Goal: Transaction & Acquisition: Purchase product/service

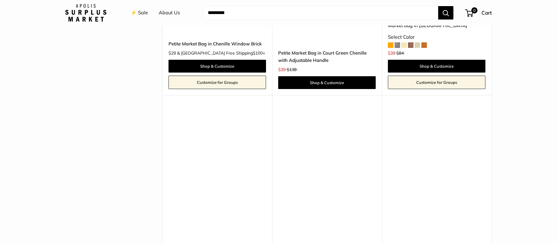
scroll to position [1585, 0]
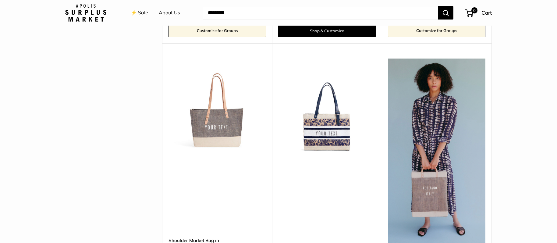
click at [0, 0] on img at bounding box center [0, 0] width 0 height 0
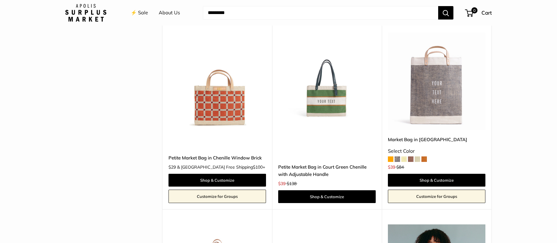
scroll to position [1414, 0]
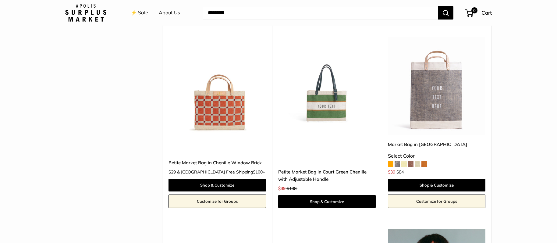
click at [0, 0] on img at bounding box center [0, 0] width 0 height 0
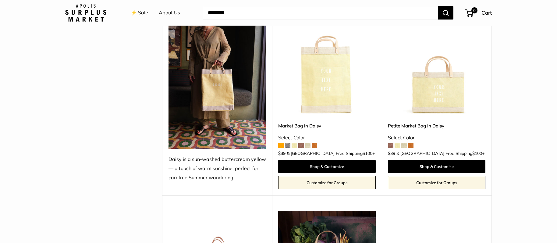
scroll to position [673, 0]
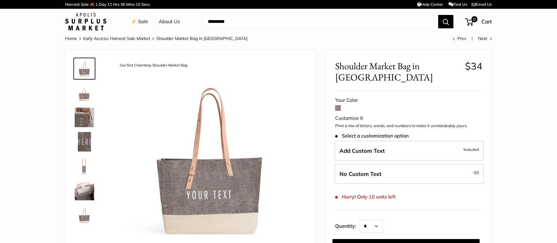
click at [88, 96] on img at bounding box center [85, 93] width 20 height 20
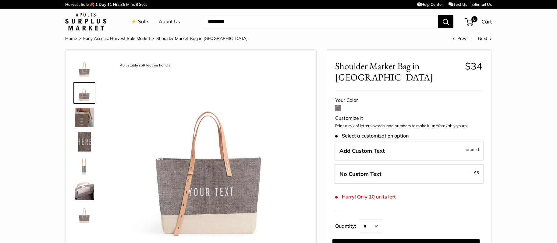
click at [88, 117] on img at bounding box center [85, 118] width 20 height 20
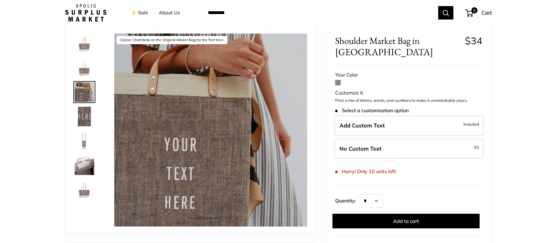
scroll to position [34, 0]
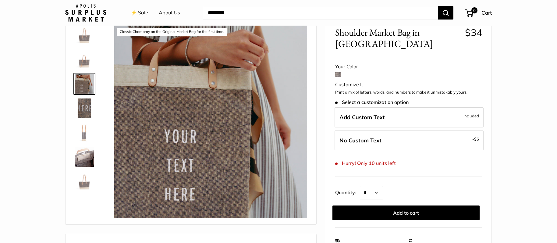
click at [88, 114] on img at bounding box center [85, 109] width 20 height 20
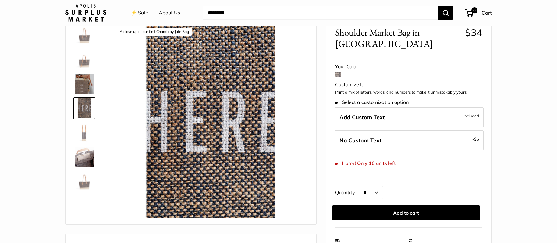
click at [88, 129] on img at bounding box center [85, 133] width 20 height 20
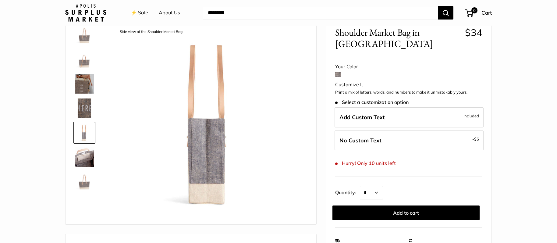
click at [90, 159] on img at bounding box center [85, 157] width 20 height 20
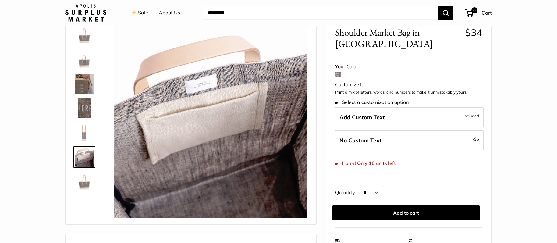
click at [88, 176] on img at bounding box center [85, 182] width 20 height 20
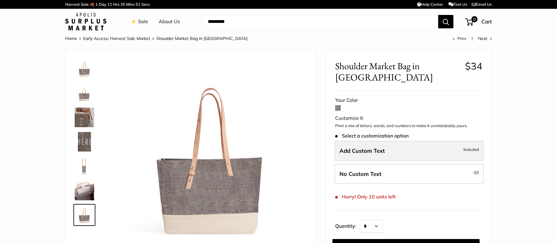
scroll to position [0, 0]
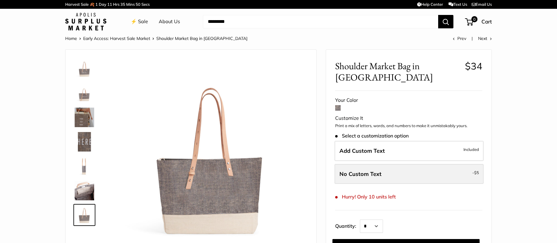
click at [399, 171] on label "No Custom Text - $5" at bounding box center [409, 174] width 149 height 20
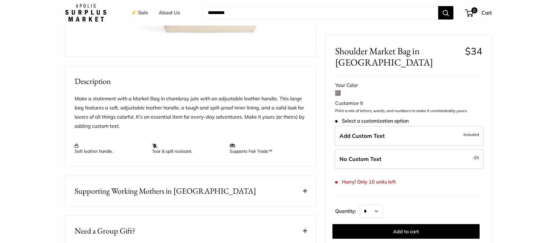
scroll to position [198, 0]
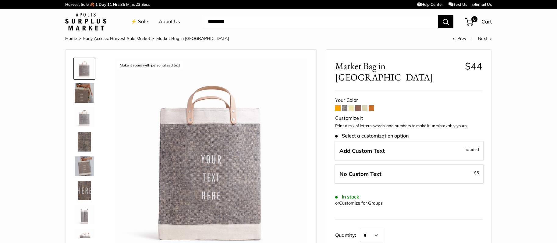
click at [92, 91] on img at bounding box center [85, 93] width 20 height 20
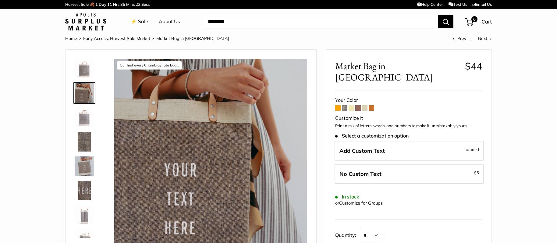
click at [88, 124] on img at bounding box center [85, 118] width 20 height 20
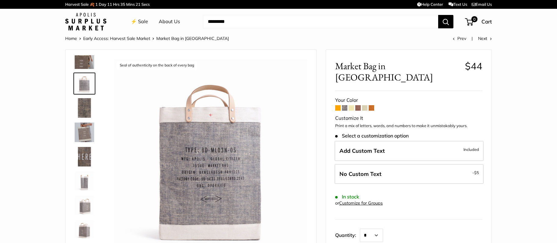
scroll to position [38, 0]
click at [83, 103] on img at bounding box center [85, 105] width 20 height 20
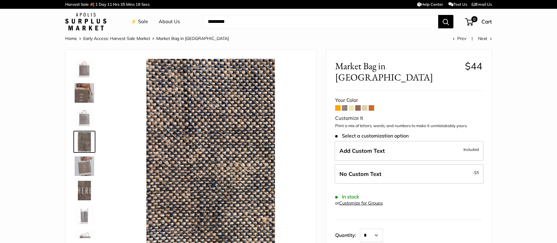
scroll to position [0, 0]
click at [86, 140] on img at bounding box center [85, 142] width 20 height 20
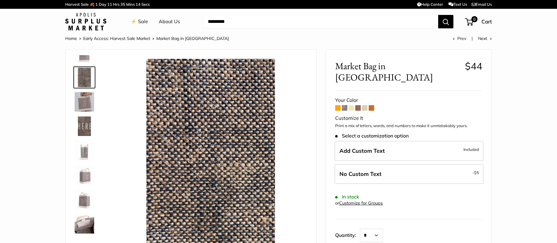
click at [86, 104] on img at bounding box center [85, 102] width 20 height 20
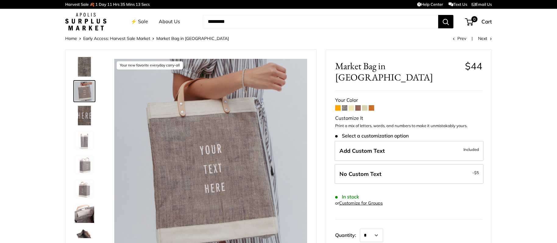
click at [84, 121] on img at bounding box center [85, 116] width 20 height 20
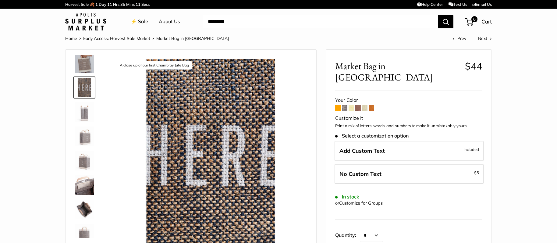
click at [84, 121] on img at bounding box center [85, 112] width 20 height 20
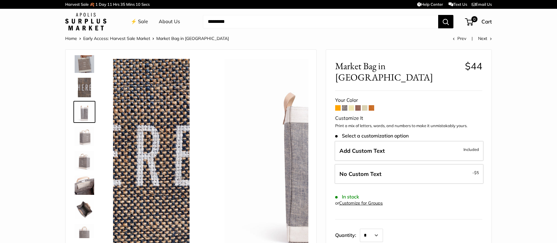
scroll to position [68, 0]
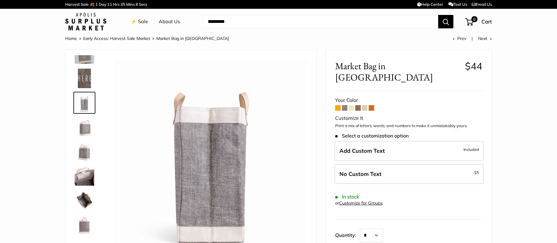
click at [85, 128] on img at bounding box center [85, 127] width 20 height 20
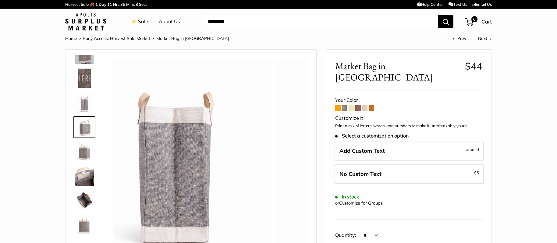
scroll to position [92, 0]
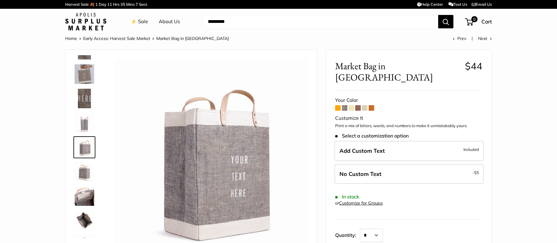
click at [84, 174] on img at bounding box center [85, 172] width 20 height 20
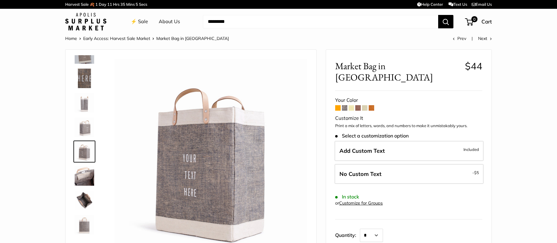
click at [86, 176] on img at bounding box center [85, 176] width 20 height 20
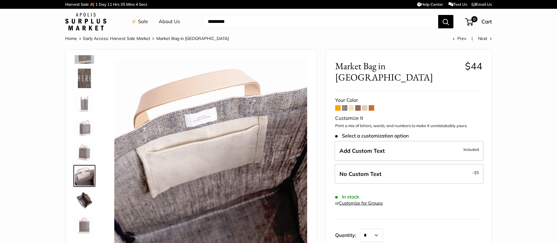
click at [82, 204] on img at bounding box center [85, 201] width 20 height 20
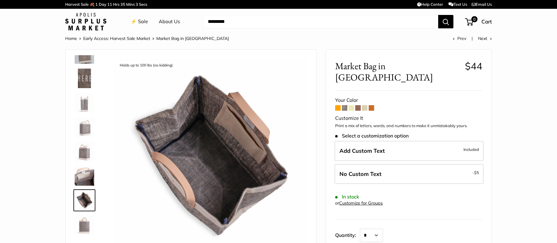
click at [84, 226] on img at bounding box center [85, 225] width 20 height 20
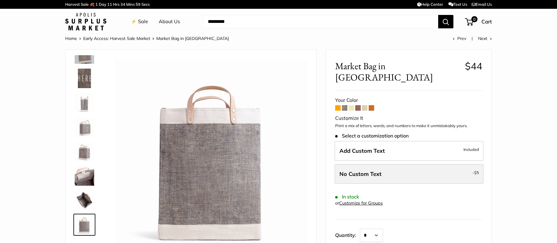
click at [403, 164] on label "No Custom Text - $5" at bounding box center [409, 174] width 149 height 20
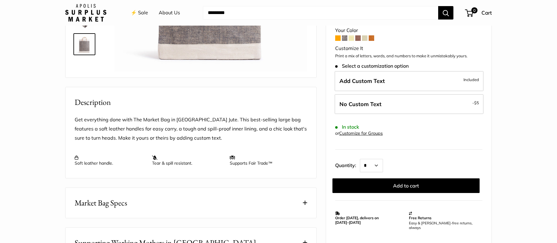
scroll to position [184, 0]
